Goal: Task Accomplishment & Management: Manage account settings

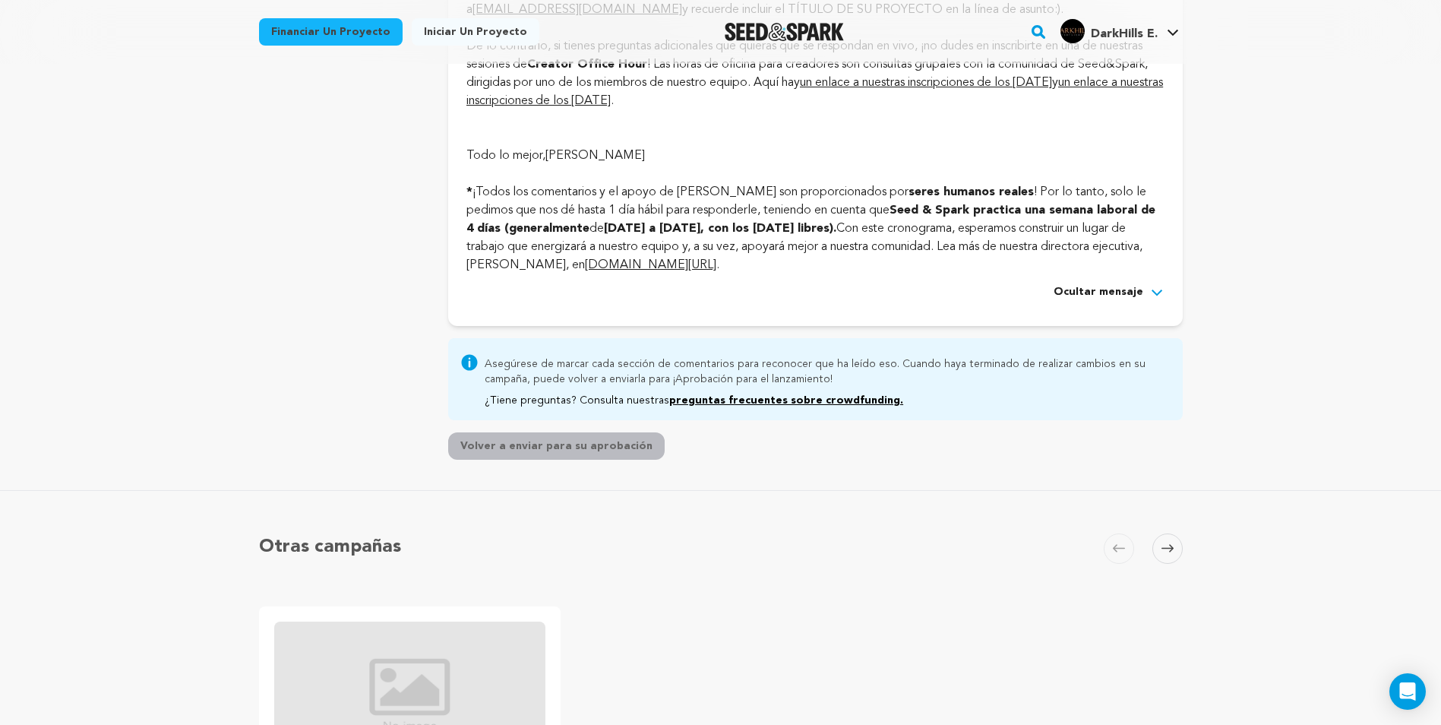
scroll to position [4937, 0]
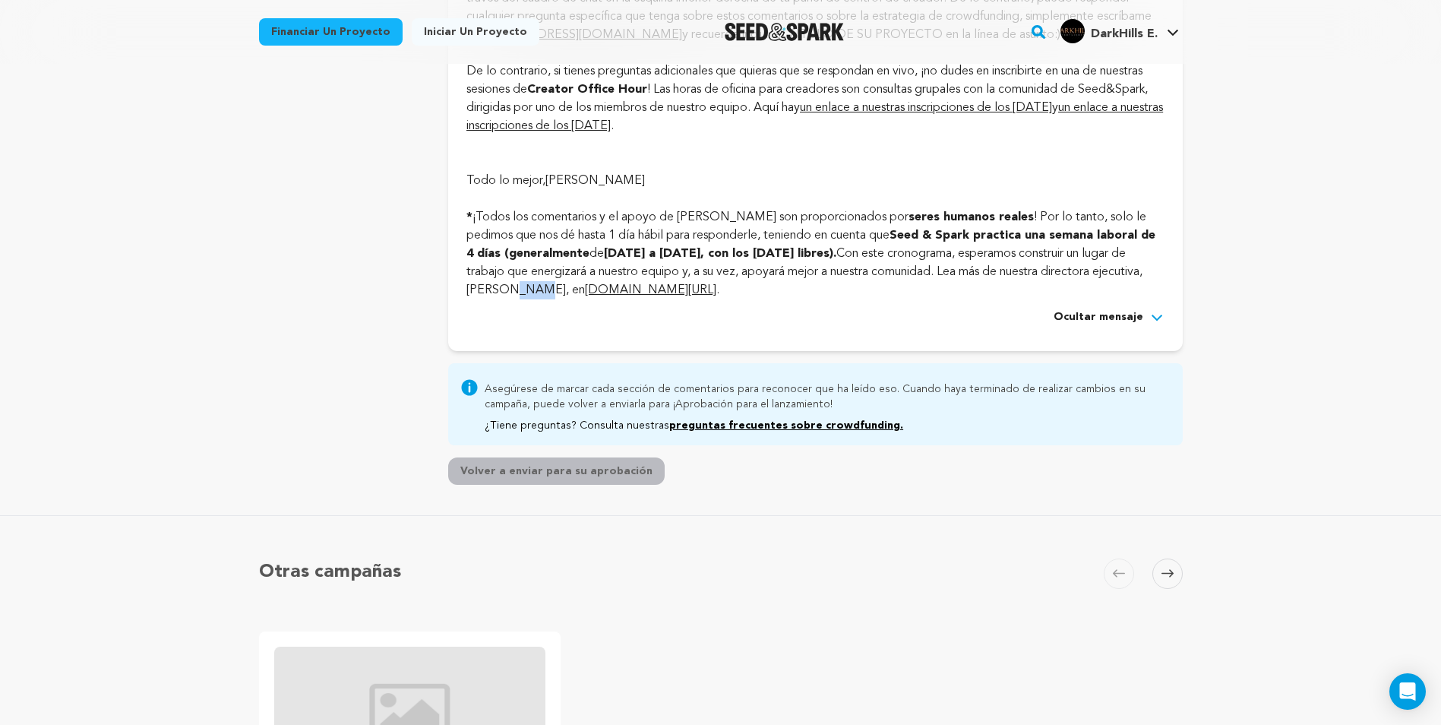
drag, startPoint x: 498, startPoint y: 364, endPoint x: 521, endPoint y: 362, distance: 23.6
click at [521, 296] on font "¡Todos los comentarios y el apoyo de [PERSON_NAME] son proporcionados por seres…" at bounding box center [810, 253] width 689 height 85
drag, startPoint x: 521, startPoint y: 362, endPoint x: 738, endPoint y: 396, distance: 219.0
click at [738, 327] on div "Ocultar mensaje" at bounding box center [814, 317] width 697 height 18
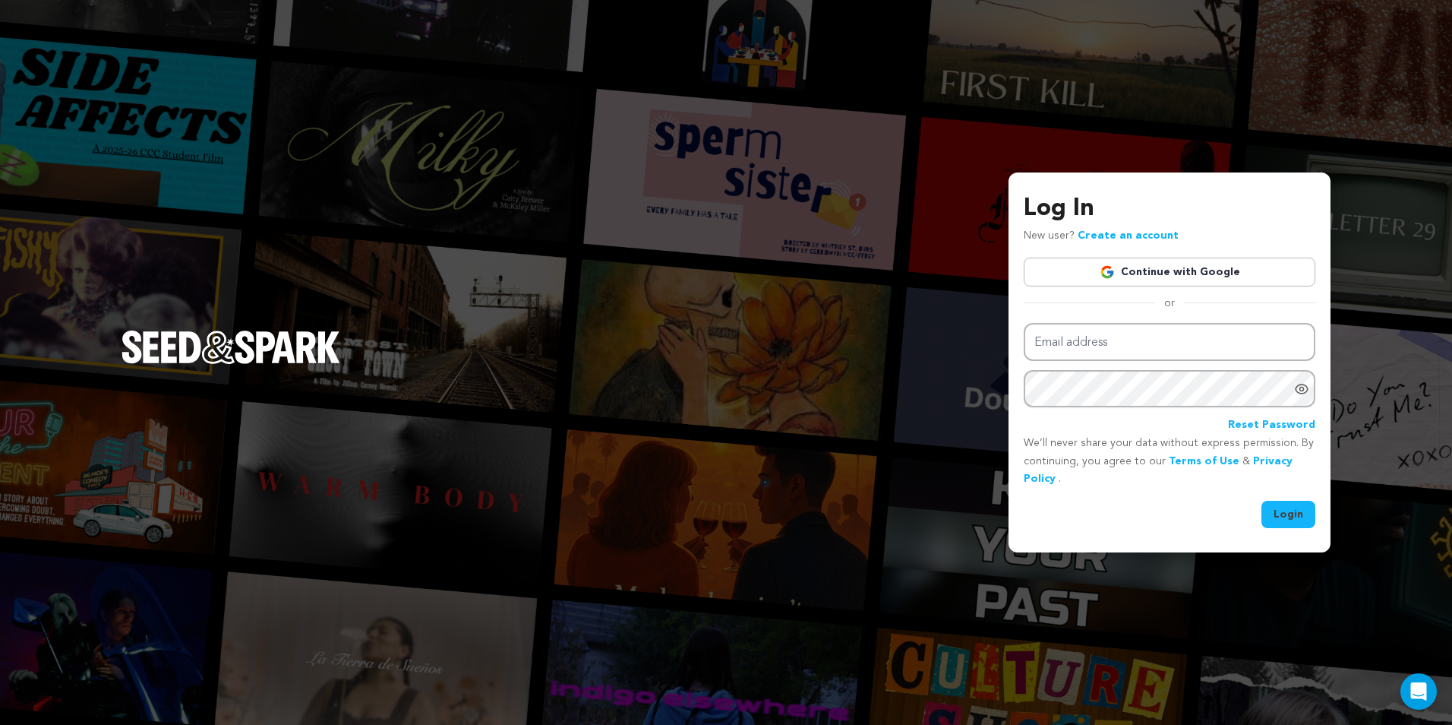
type input "[EMAIL_ADDRESS][DOMAIN_NAME]"
click at [1279, 514] on button "Login" at bounding box center [1289, 514] width 54 height 27
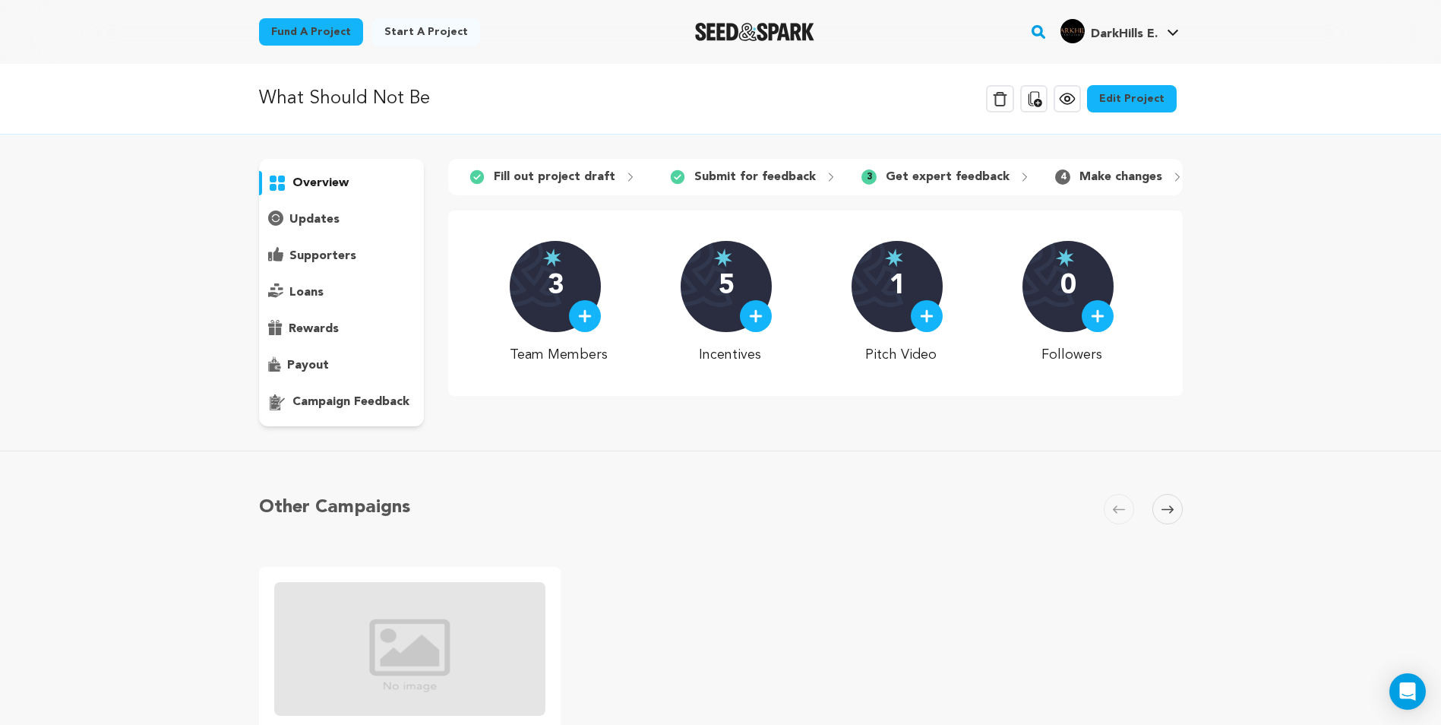
click at [370, 397] on p "campaign feedback" at bounding box center [350, 402] width 117 height 18
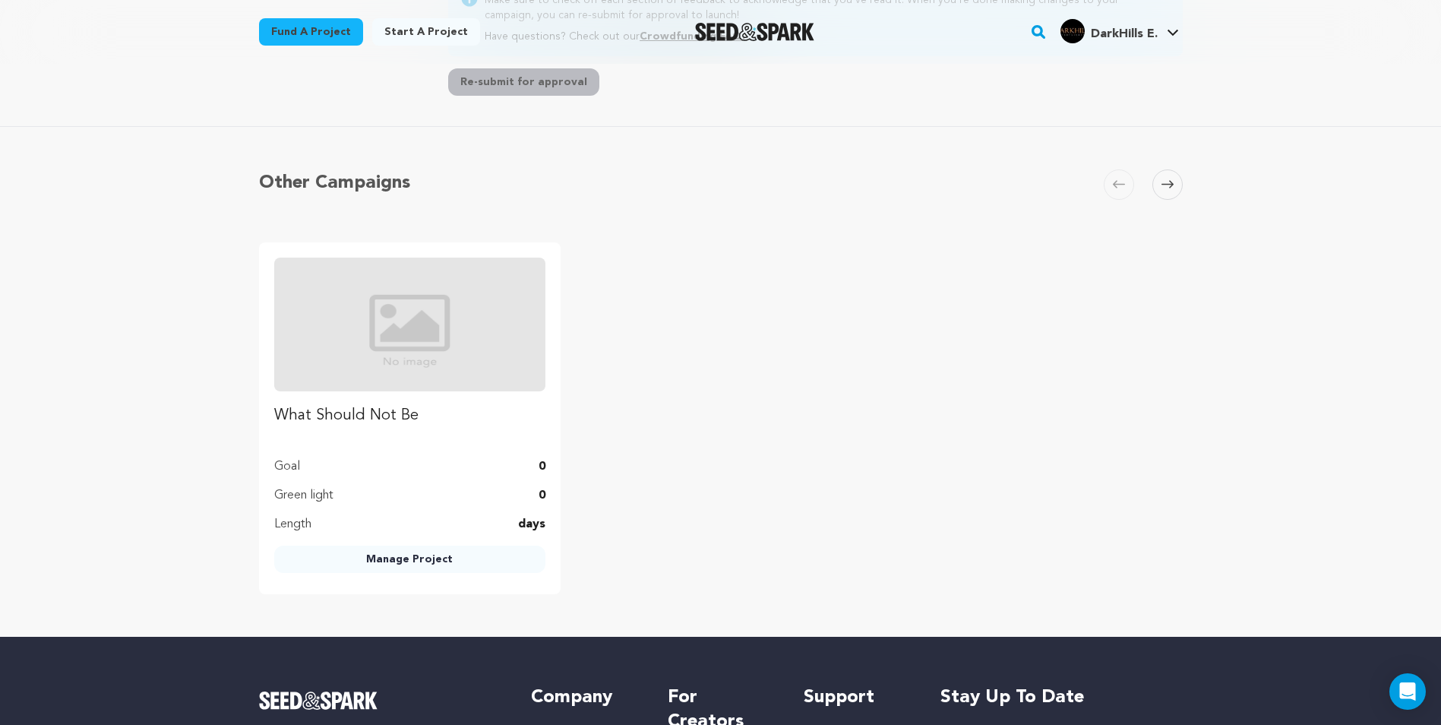
scroll to position [456, 0]
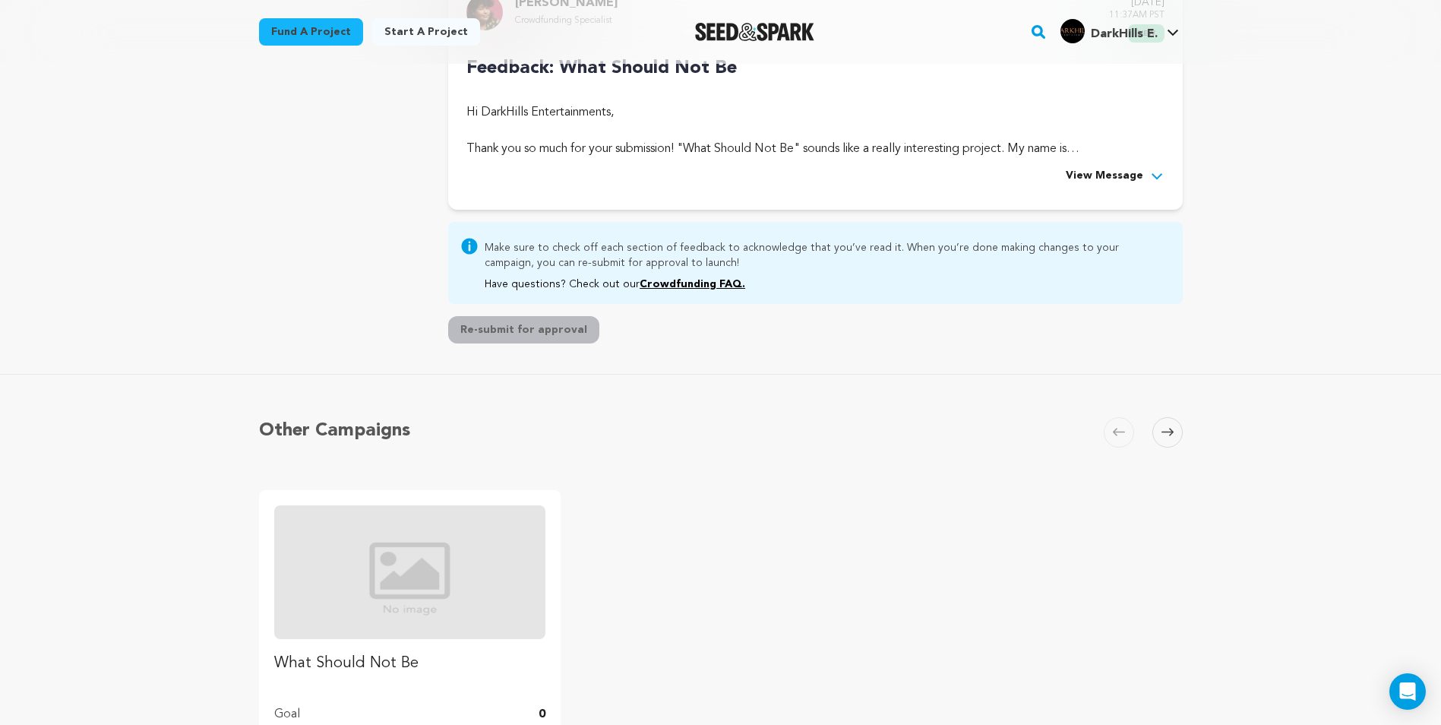
click at [1115, 179] on span "View Message" at bounding box center [1104, 176] width 77 height 18
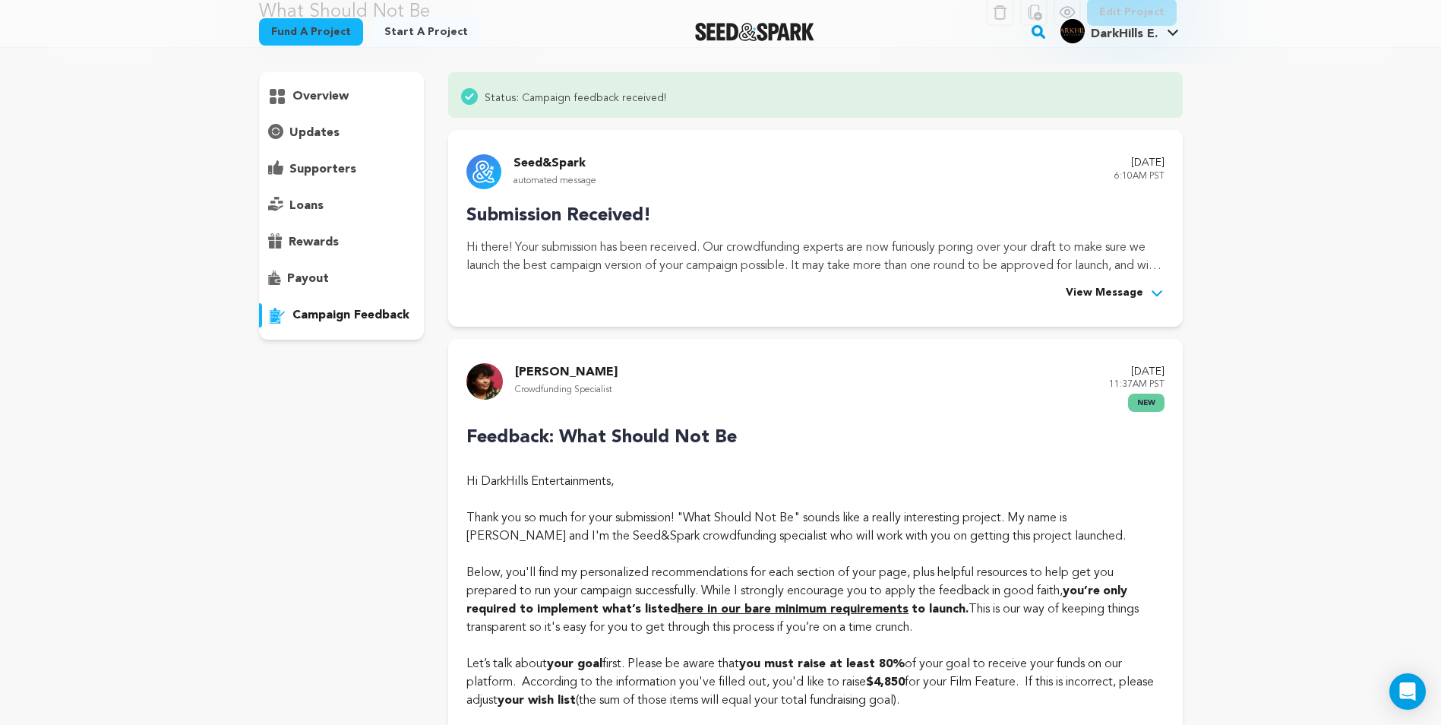
scroll to position [112, 0]
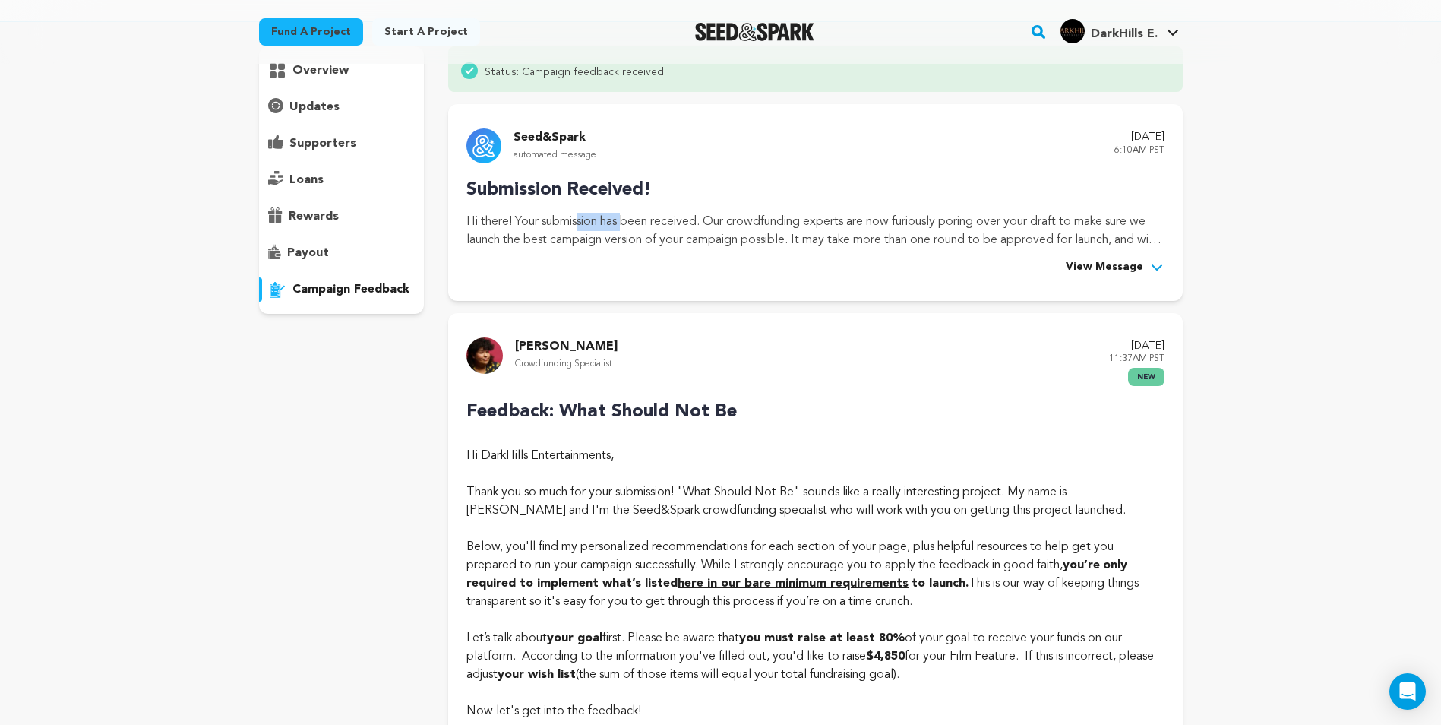
drag, startPoint x: 514, startPoint y: 224, endPoint x: 465, endPoint y: 218, distance: 49.7
click at [465, 218] on div "Seed&Spark automated message August 18, 2025 6:10AM PST Submission Received! In…" at bounding box center [815, 202] width 734 height 197
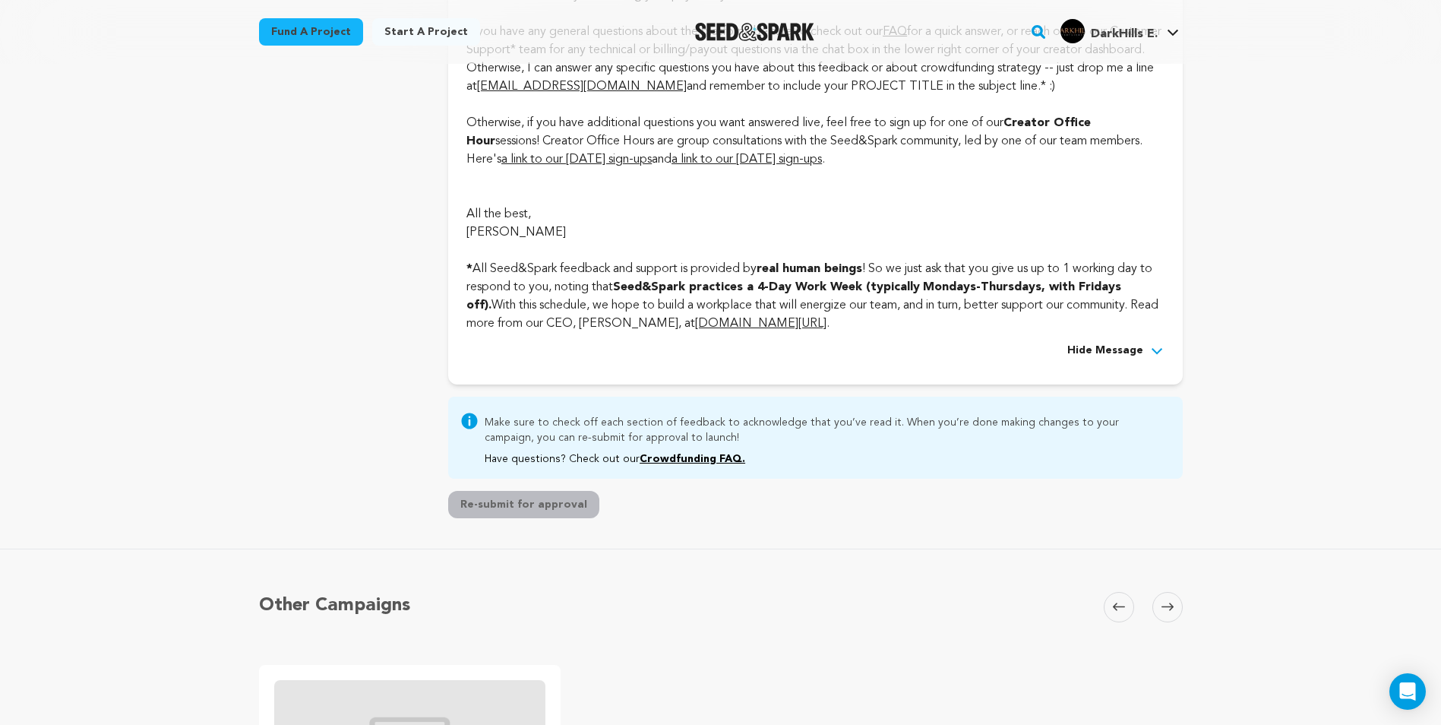
scroll to position [4518, 0]
